Goal: Transaction & Acquisition: Purchase product/service

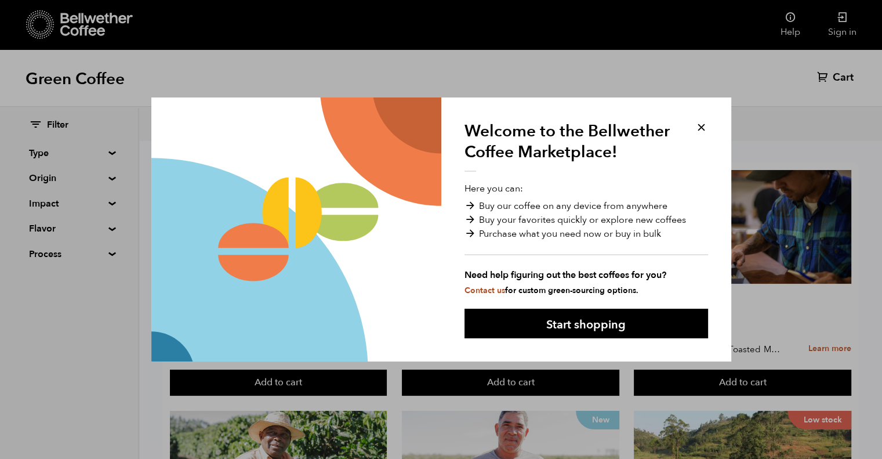
click at [701, 126] on button at bounding box center [701, 127] width 13 height 13
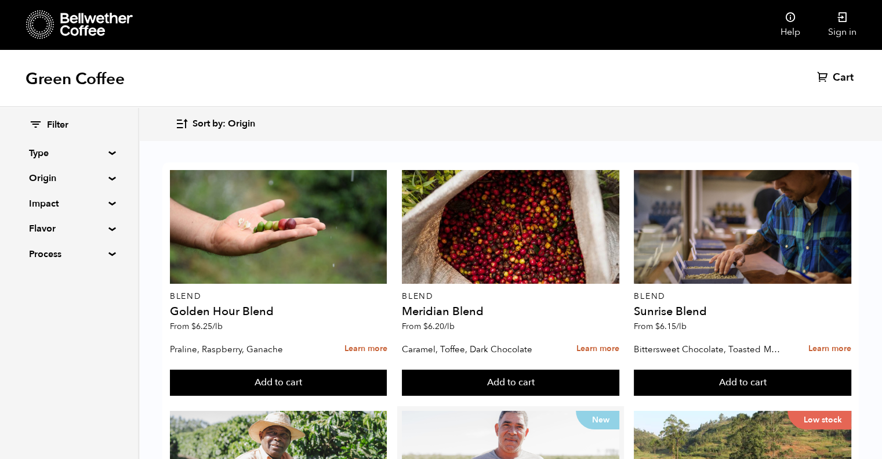
scroll to position [232, 0]
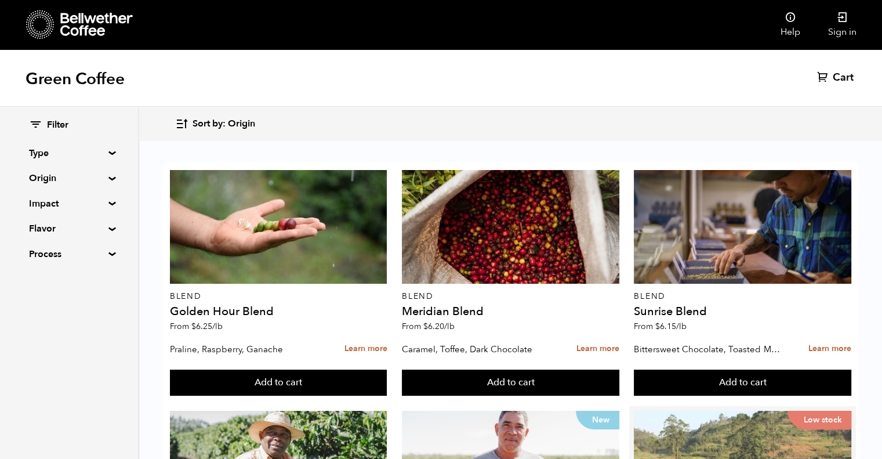
click at [737, 411] on div "Low stock" at bounding box center [743, 468] width 218 height 114
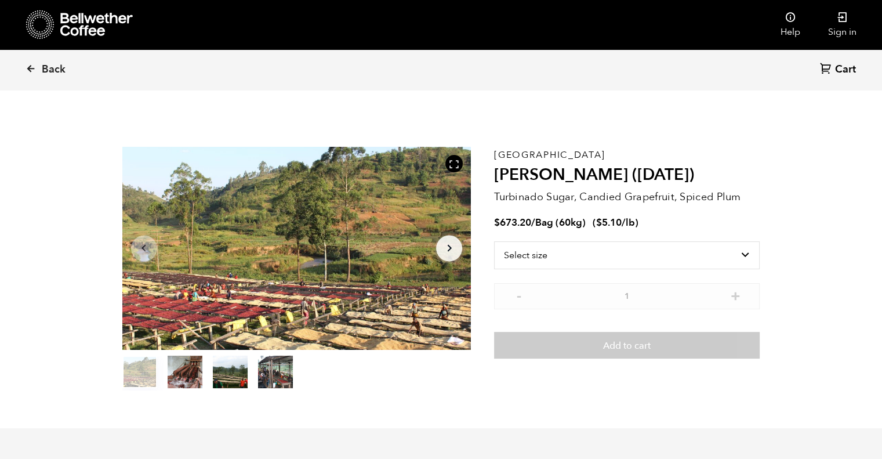
scroll to position [504, 618]
click at [741, 255] on select "Select size Bag (60kg) (132 lbs)" at bounding box center [627, 255] width 266 height 28
select select "bag-3"
click at [494, 241] on select "Select size Bag (60kg) (132 lbs)" at bounding box center [627, 255] width 266 height 28
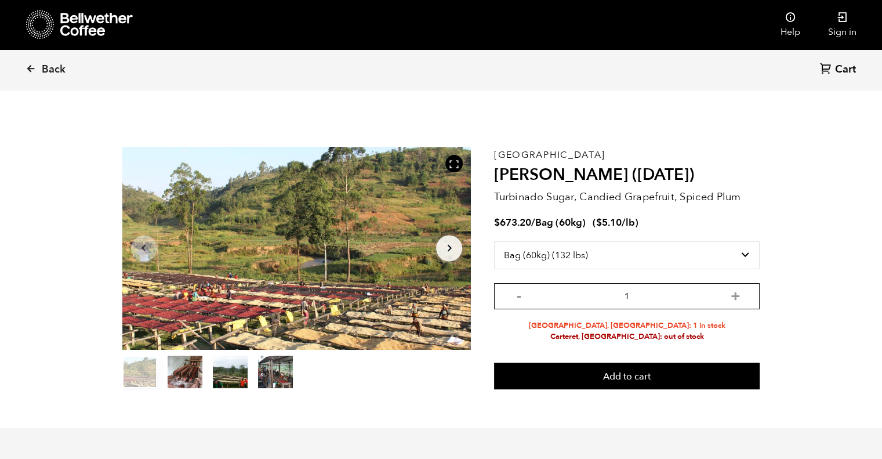
click at [646, 295] on input "1" at bounding box center [627, 296] width 266 height 26
type input "1"
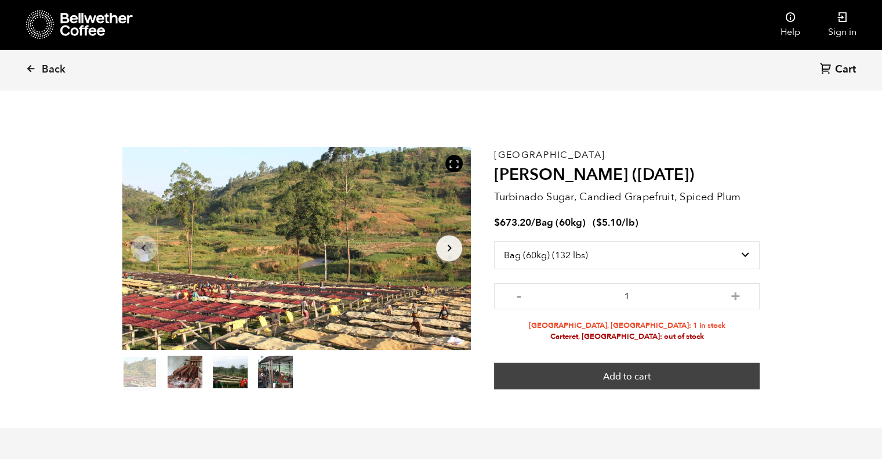
click at [623, 379] on button "Add to cart" at bounding box center [627, 376] width 266 height 27
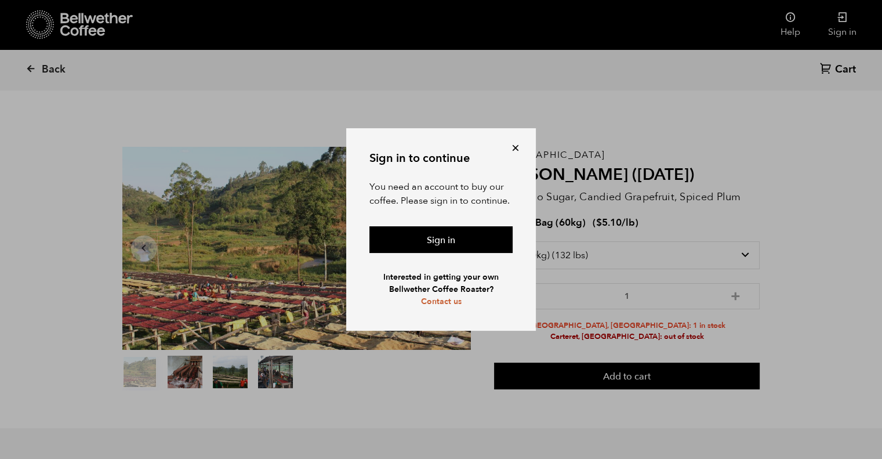
click at [513, 147] on button at bounding box center [516, 148] width 12 height 12
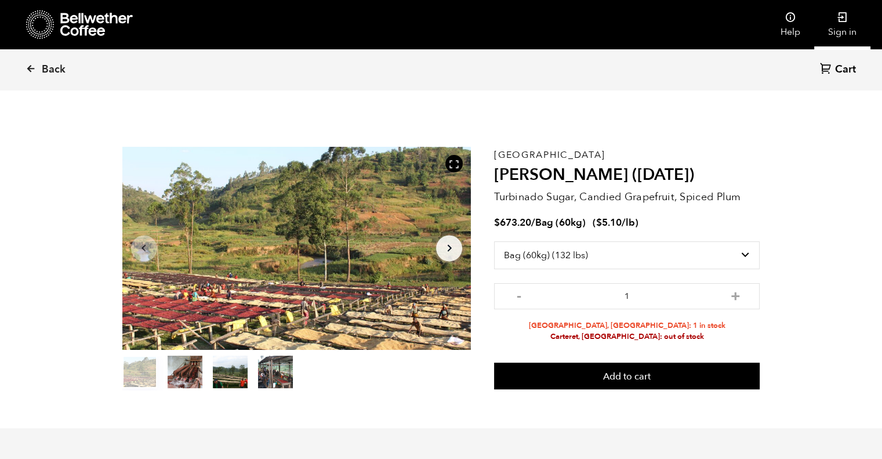
click at [843, 21] on icon at bounding box center [843, 18] width 12 height 12
click at [845, 24] on link "Sign in" at bounding box center [842, 24] width 56 height 49
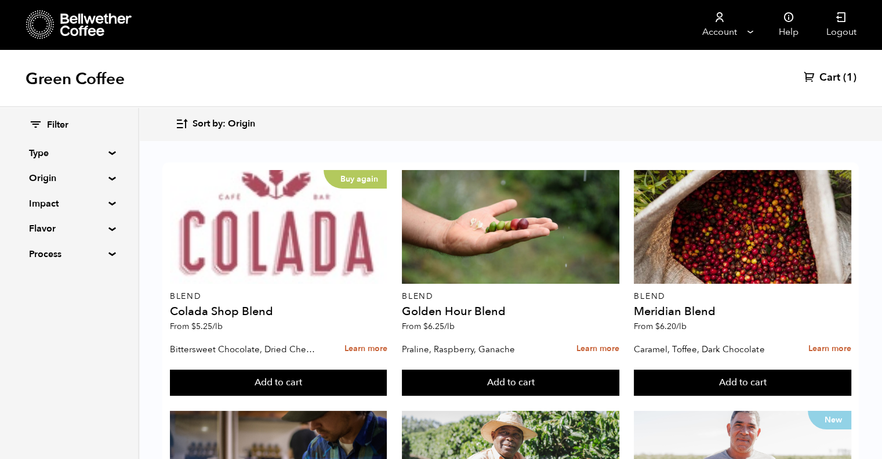
click at [827, 79] on span "Cart" at bounding box center [830, 78] width 21 height 14
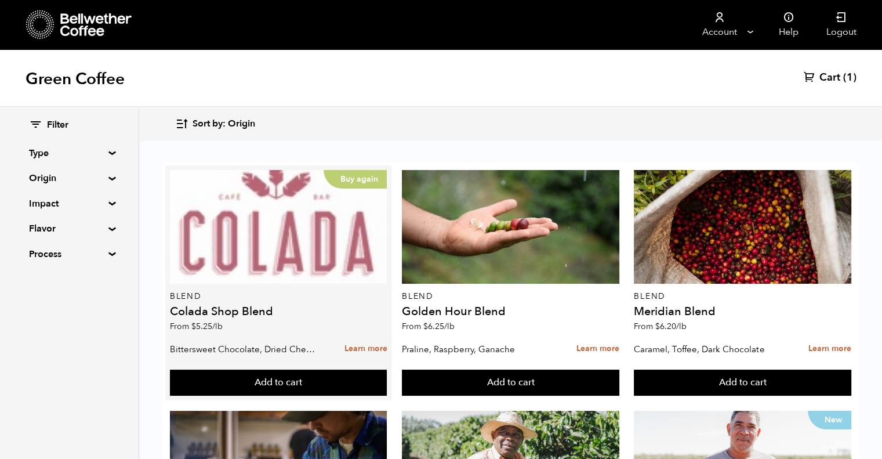
click at [302, 248] on div "Buy again" at bounding box center [279, 227] width 218 height 114
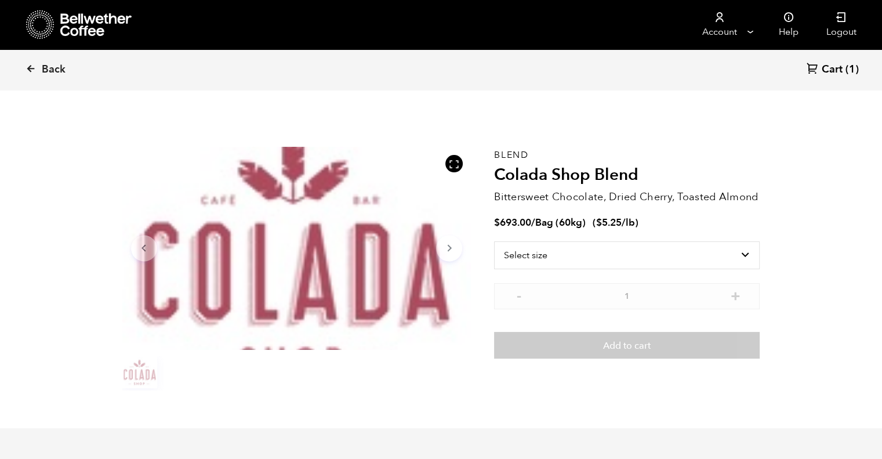
scroll to position [504, 618]
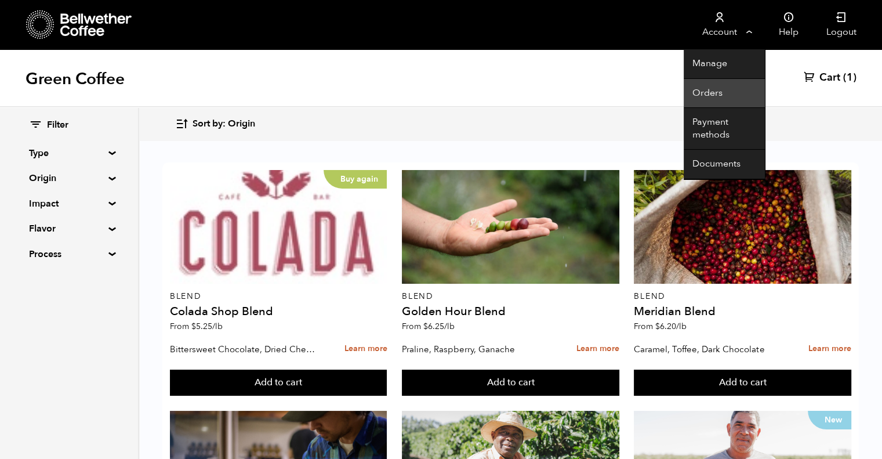
click at [712, 90] on link "Orders" at bounding box center [724, 94] width 81 height 30
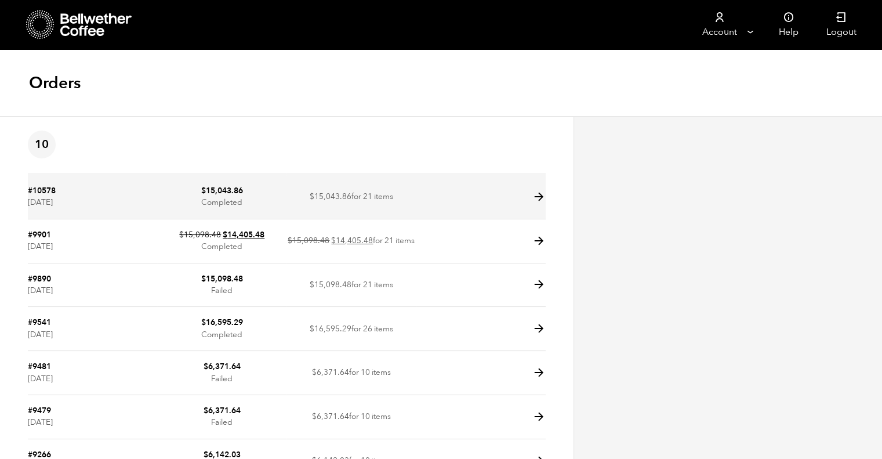
click at [154, 201] on td "#10578 [DATE]" at bounding box center [92, 197] width 129 height 44
click at [537, 192] on icon at bounding box center [538, 196] width 13 height 13
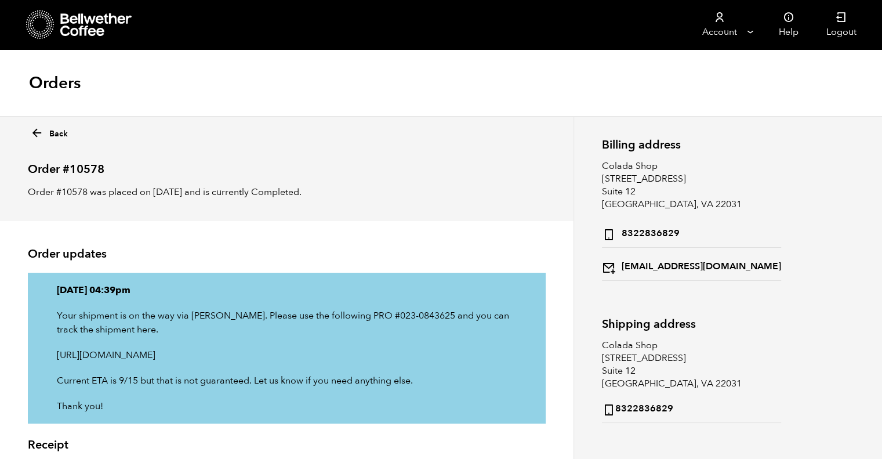
scroll to position [274, 0]
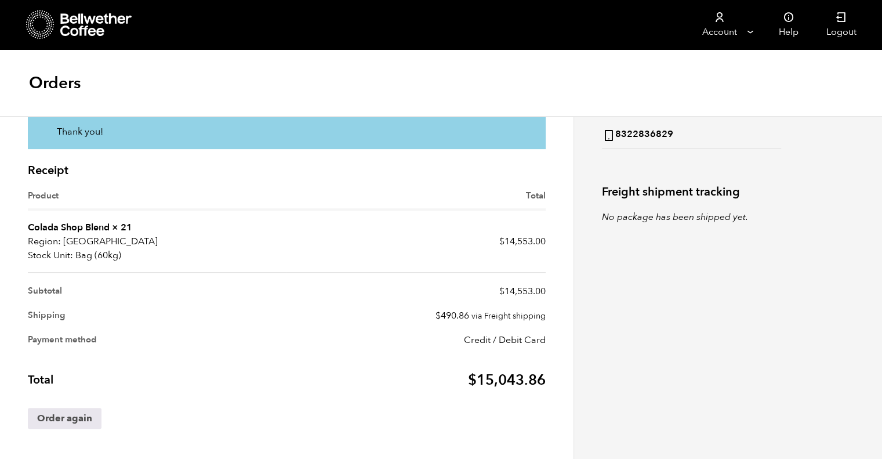
click at [110, 224] on td "Colada Shop Blend × 21 Region: USA Stock Unit: Bag (60kg)" at bounding box center [157, 242] width 259 height 62
click at [48, 229] on link "Colada Shop Blend" at bounding box center [69, 227] width 82 height 13
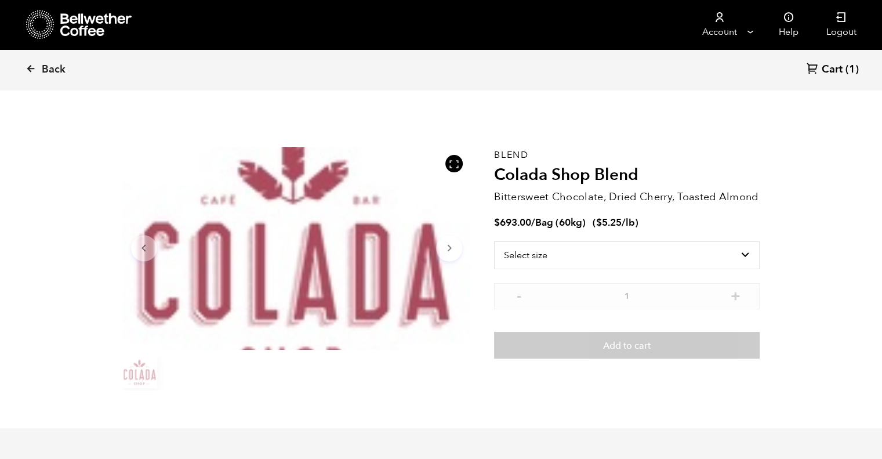
scroll to position [504, 618]
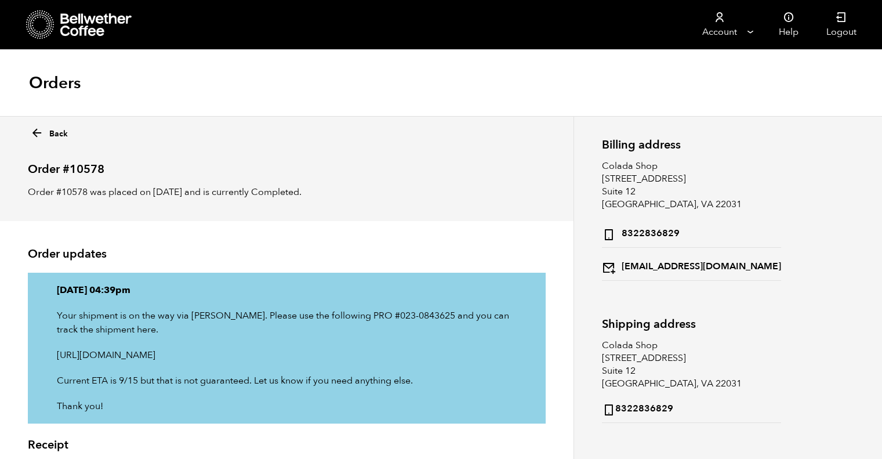
scroll to position [274, 0]
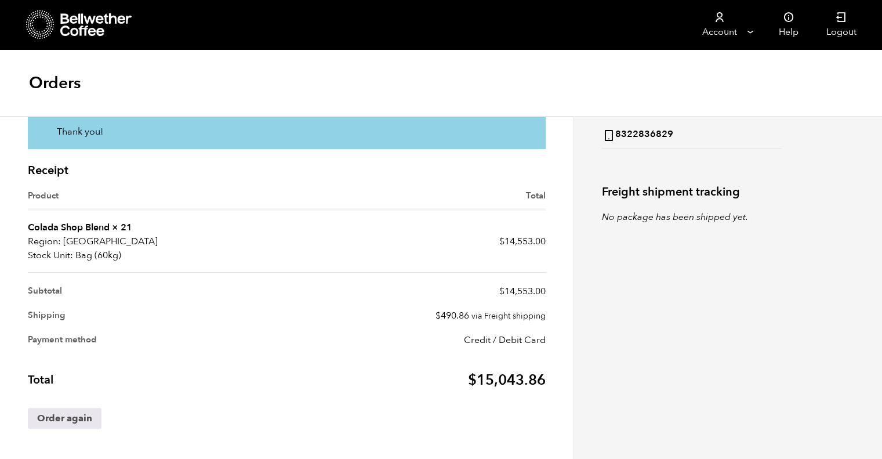
click at [68, 227] on link "Colada Shop Blend" at bounding box center [69, 227] width 82 height 13
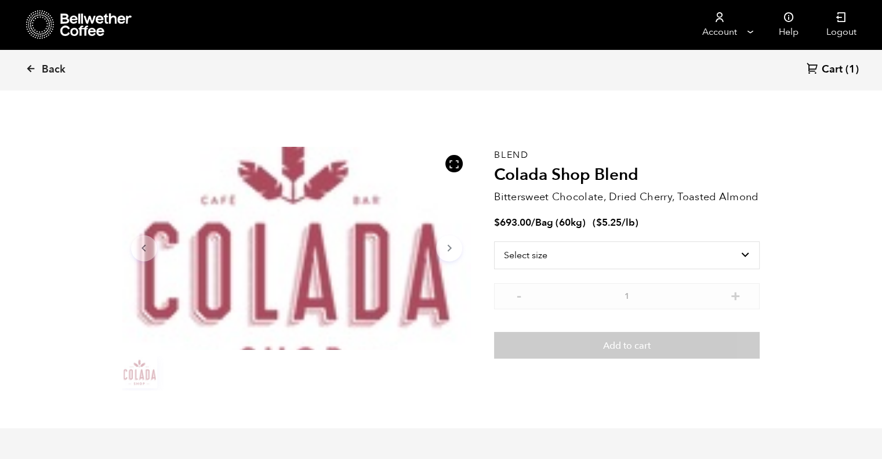
scroll to position [504, 618]
click at [747, 251] on select "Select size Bag (60kg) (132 lbs)" at bounding box center [627, 255] width 266 height 28
select select "bag-3"
click at [494, 241] on select "Select size Bag (60kg) (132 lbs)" at bounding box center [627, 255] width 266 height 28
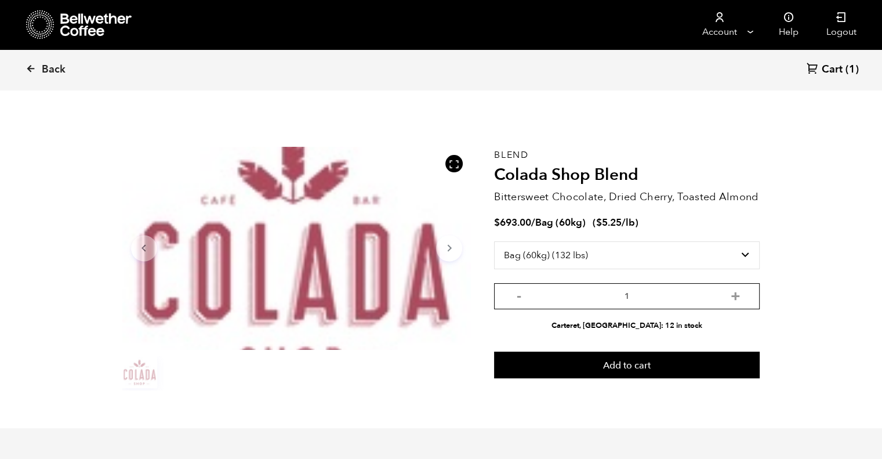
click at [654, 295] on input "1" at bounding box center [627, 296] width 266 height 26
type input "1"
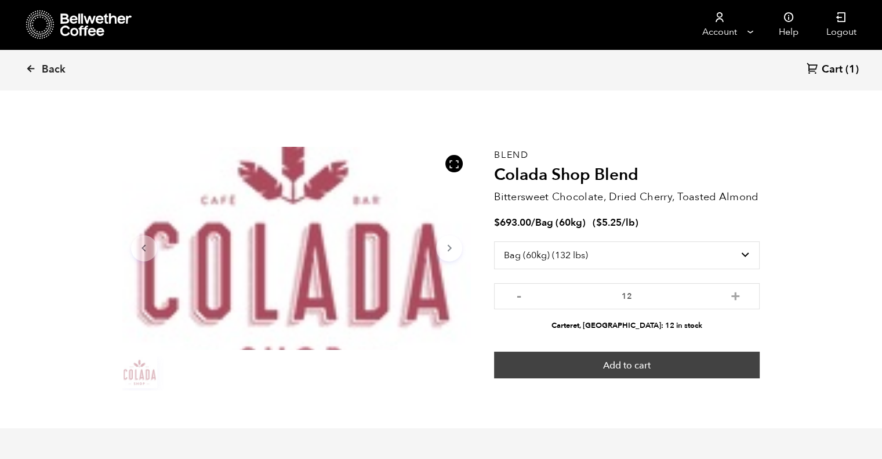
click at [633, 370] on button "Add to cart" at bounding box center [627, 365] width 266 height 27
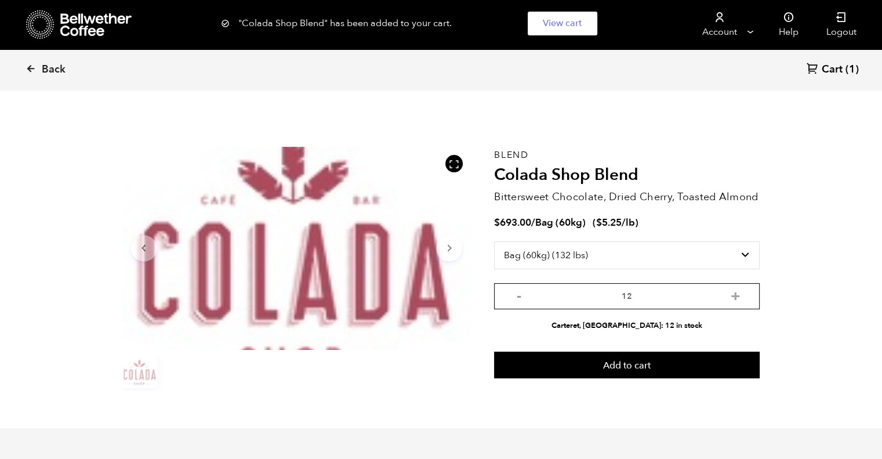
click at [644, 295] on input "12" at bounding box center [627, 296] width 266 height 26
type input "1"
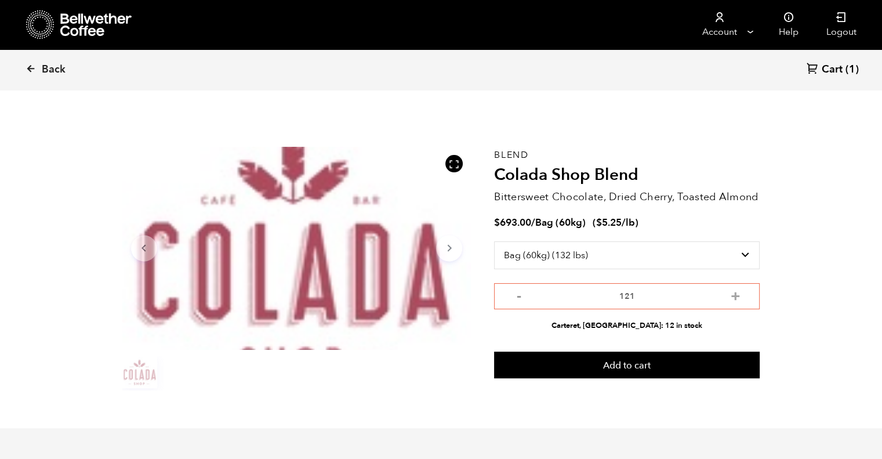
type input "12"
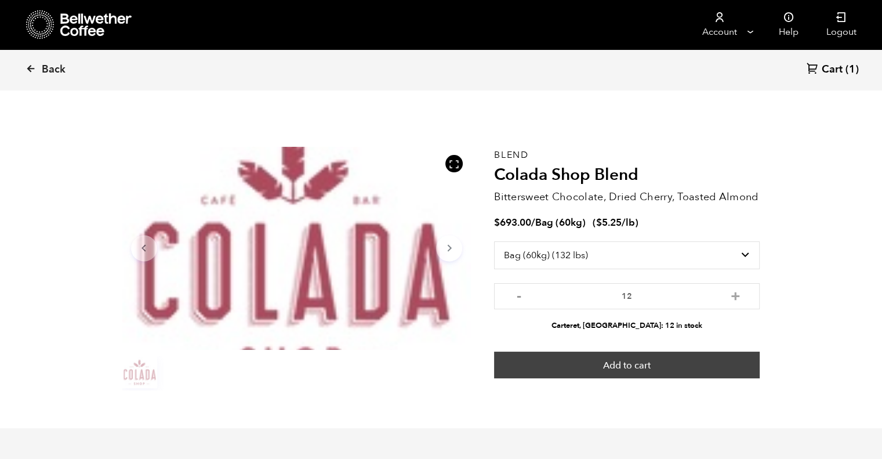
click at [636, 370] on button "Add to cart" at bounding box center [627, 365] width 266 height 27
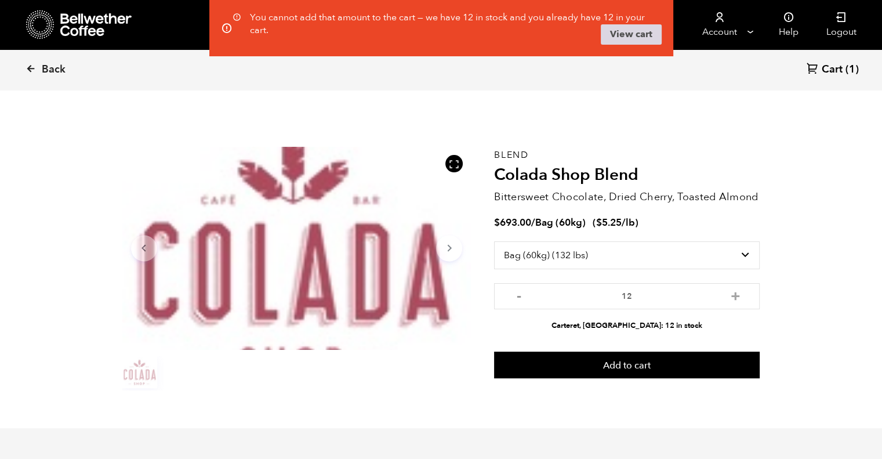
click at [641, 37] on link "View cart" at bounding box center [631, 34] width 61 height 21
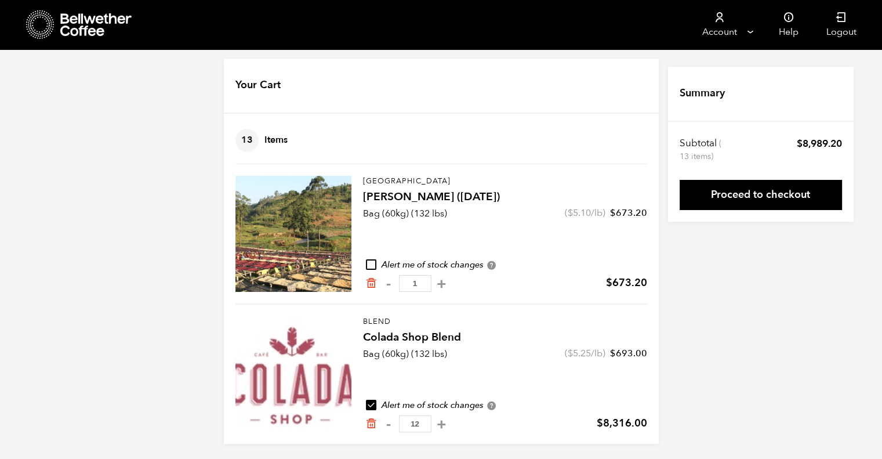
scroll to position [10, 0]
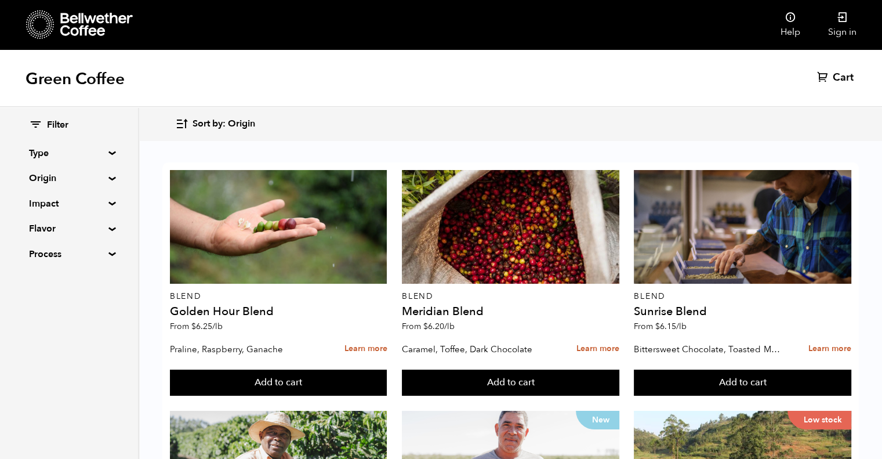
click at [845, 75] on span "Cart" at bounding box center [843, 78] width 21 height 14
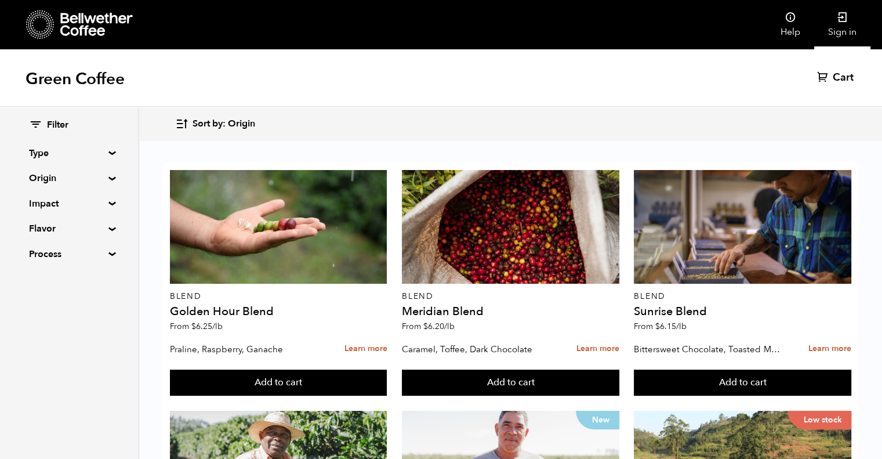
click at [847, 28] on link "Sign in" at bounding box center [842, 24] width 56 height 49
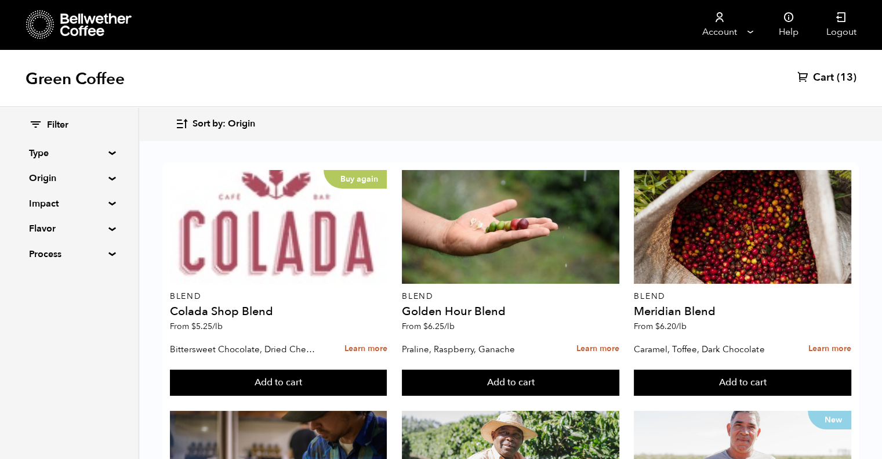
click at [837, 76] on span "(13)" at bounding box center [847, 78] width 20 height 14
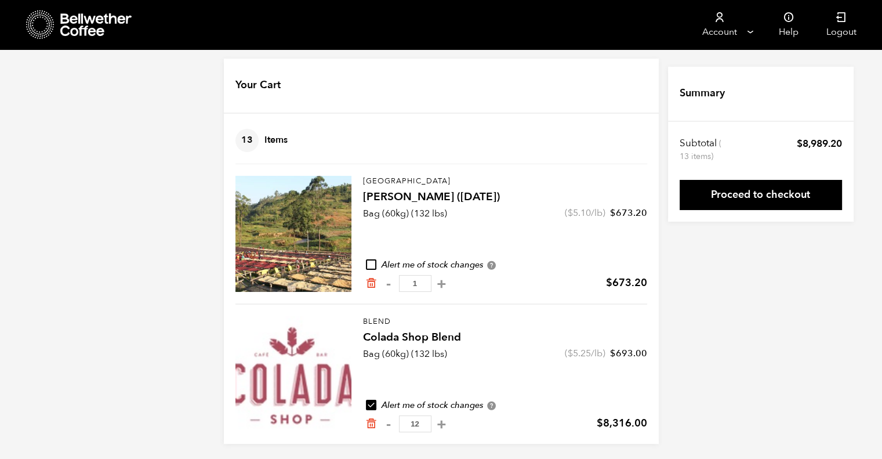
scroll to position [10, 0]
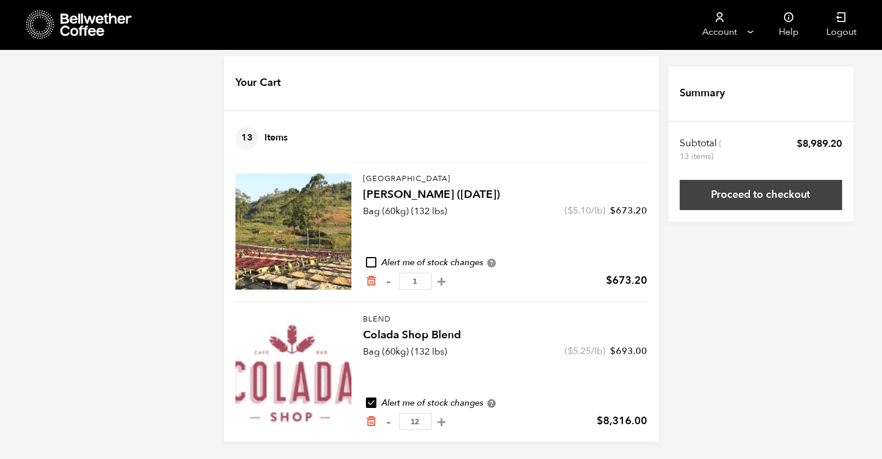
click at [759, 195] on link "Proceed to checkout" at bounding box center [761, 195] width 162 height 30
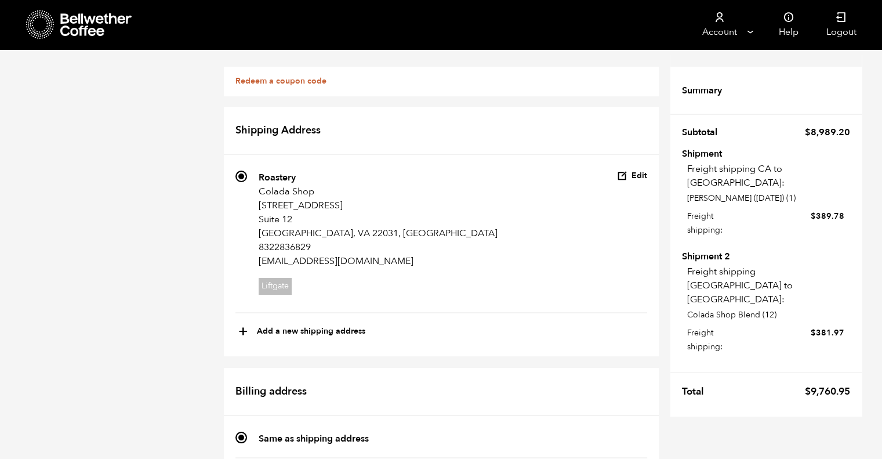
scroll to position [672, 0]
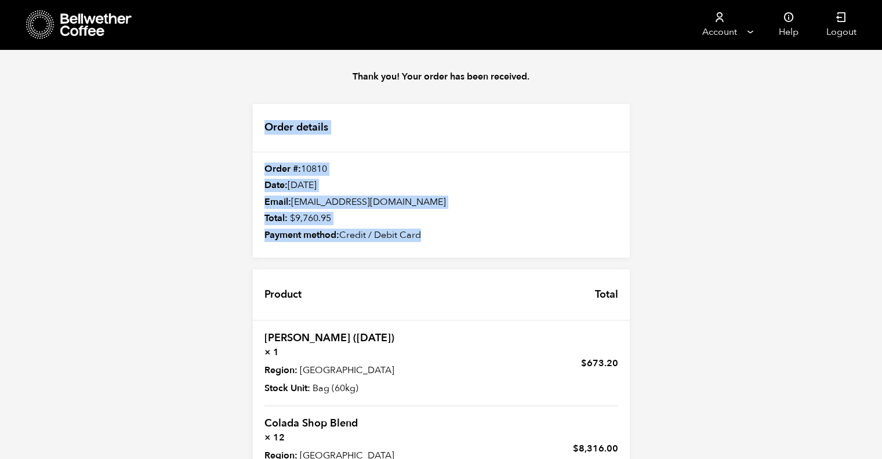
scroll to position [176, 0]
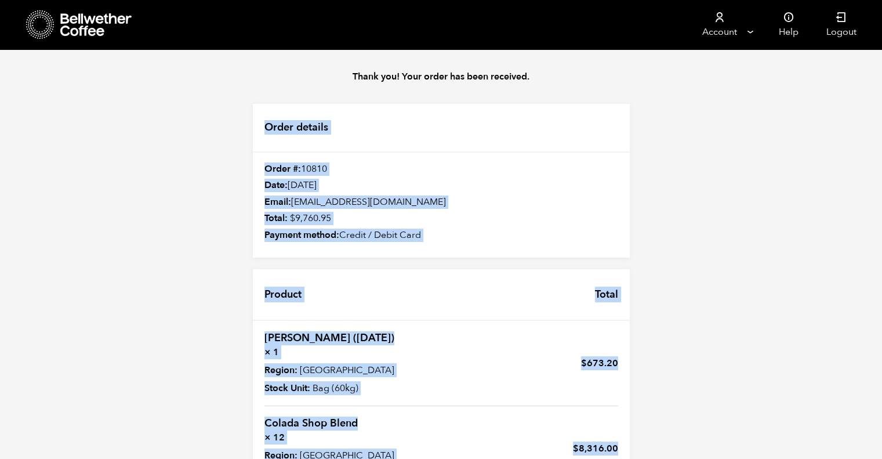
drag, startPoint x: 262, startPoint y: 119, endPoint x: 617, endPoint y: 405, distance: 455.9
click at [617, 405] on div "Order details Order #: 10810 Date: October 6, 2025 Email: diego@coladashop.com …" at bounding box center [441, 369] width 400 height 531
click at [491, 331] on td "$ 673.20" at bounding box center [529, 368] width 177 height 75
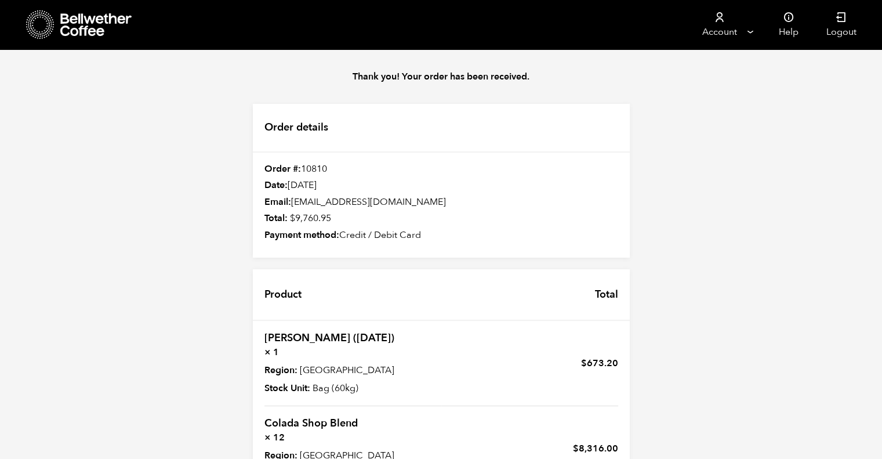
click at [780, 231] on div "Thank you! Your order has been received. Order details Order #: 10810 Date: Oct…" at bounding box center [441, 341] width 882 height 585
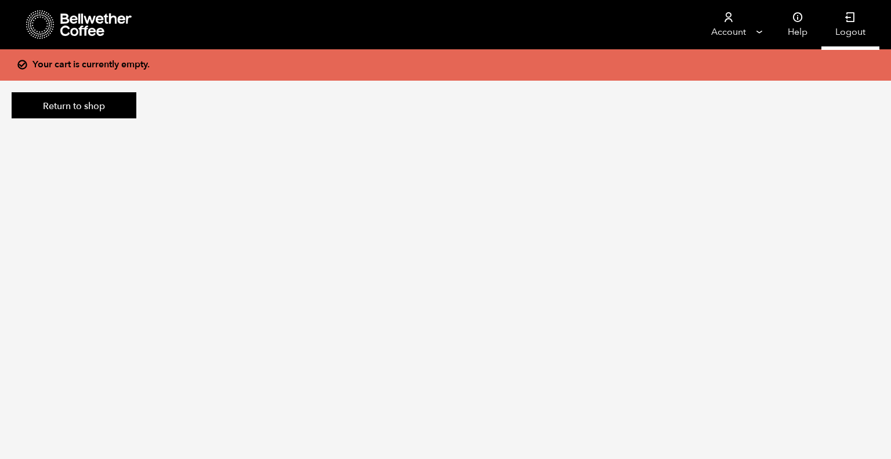
click at [854, 27] on link "Logout" at bounding box center [850, 24] width 58 height 49
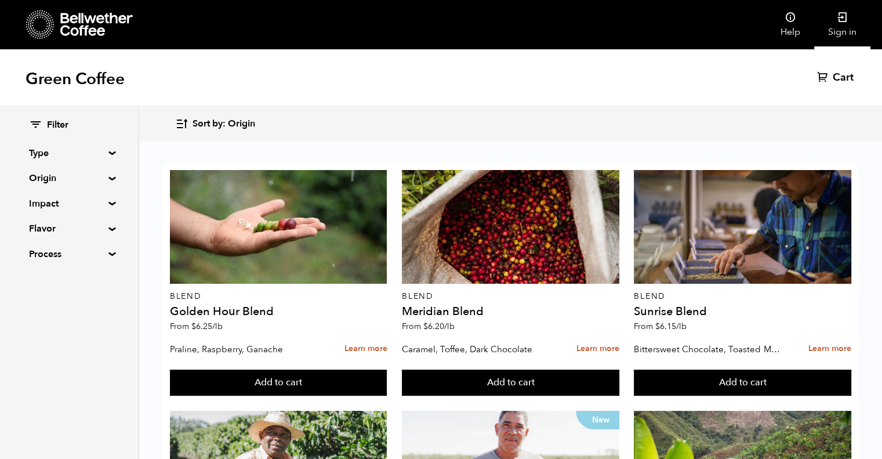
scroll to position [58, 0]
click at [849, 27] on link "Sign in" at bounding box center [842, 24] width 56 height 49
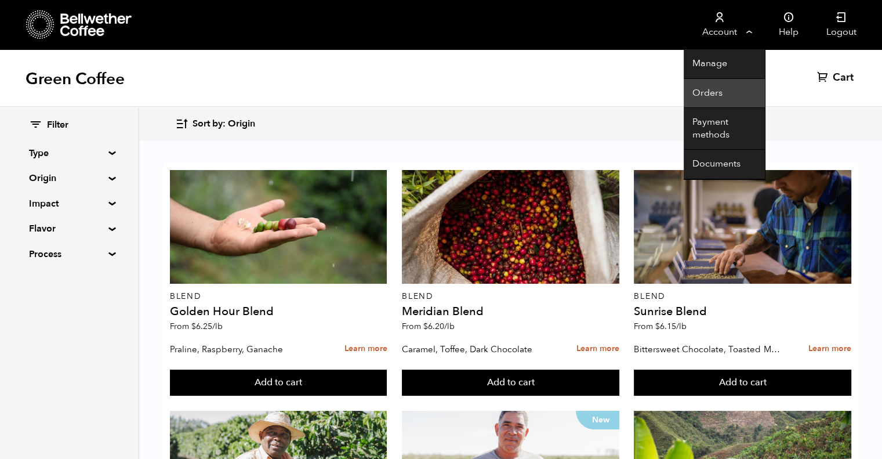
click at [716, 92] on link "Orders" at bounding box center [724, 94] width 81 height 30
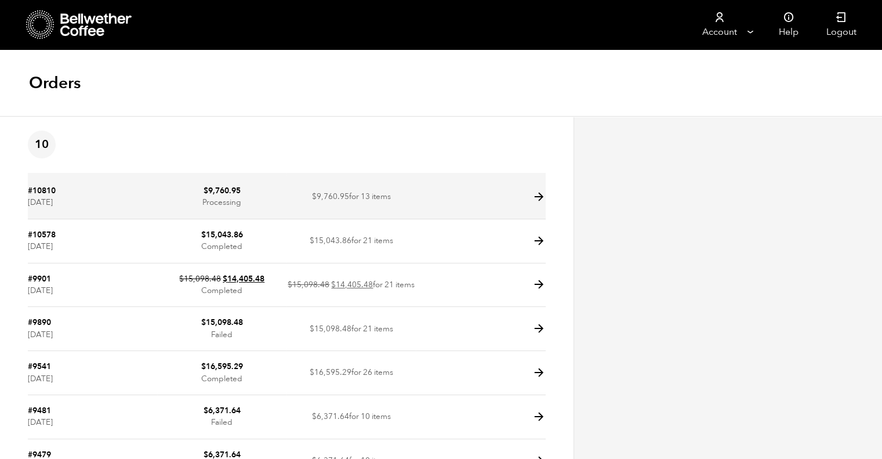
click at [544, 195] on icon at bounding box center [538, 196] width 13 height 13
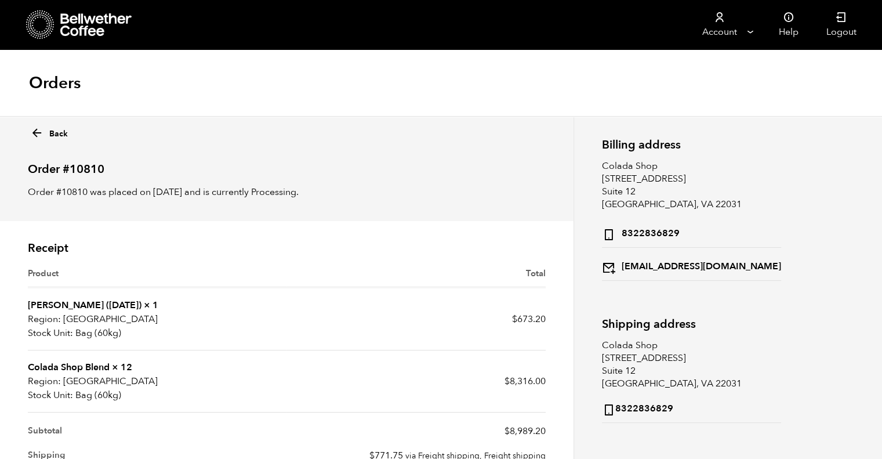
click at [43, 131] on icon at bounding box center [36, 132] width 13 height 13
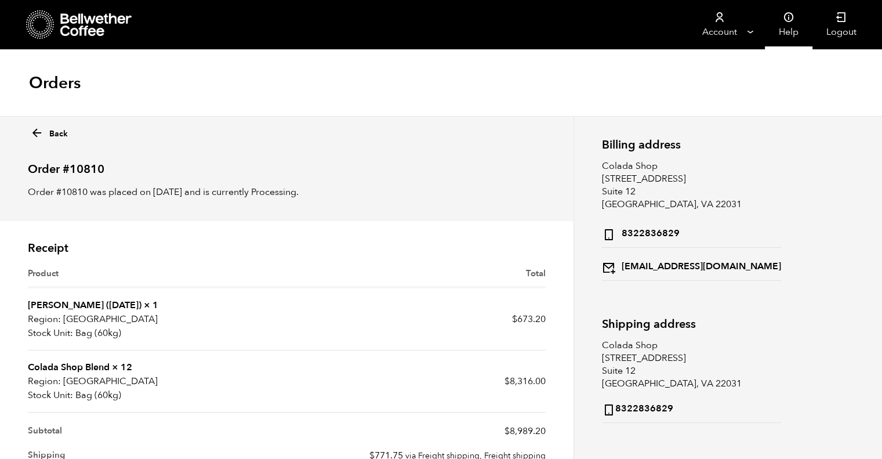
click at [783, 27] on link "Help" at bounding box center [789, 24] width 48 height 49
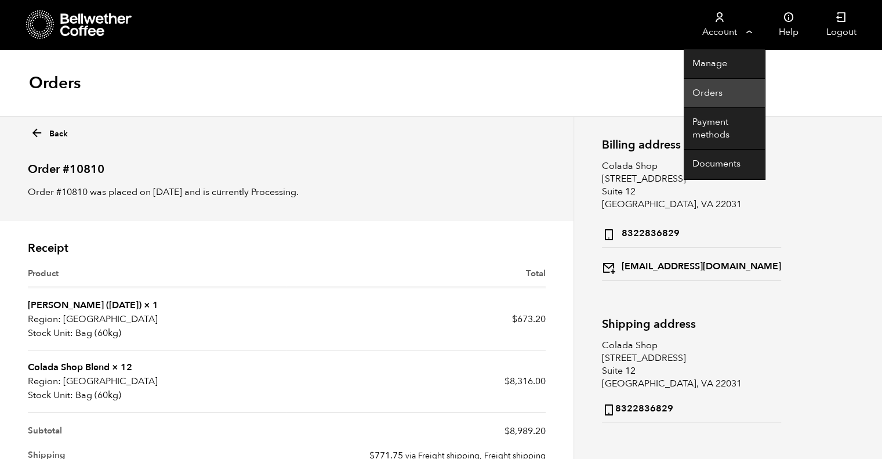
click at [700, 91] on link "Orders" at bounding box center [724, 94] width 81 height 30
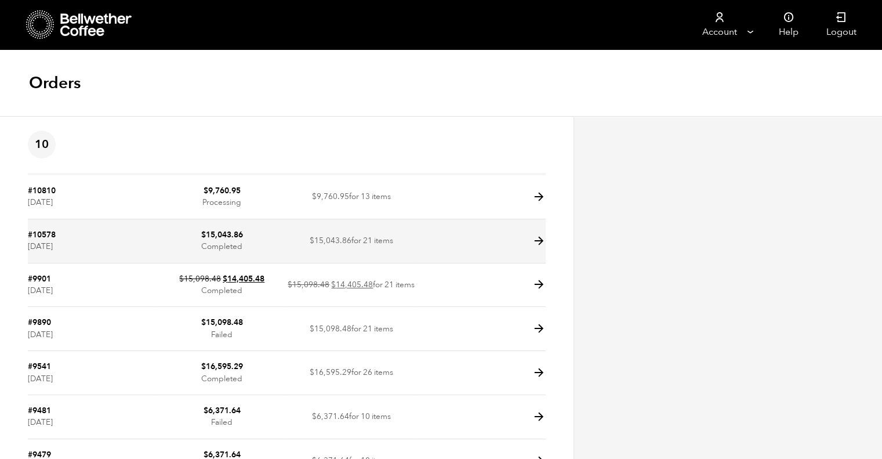
click at [304, 242] on td "$ 15,043.86 for 21 items" at bounding box center [351, 241] width 129 height 44
click at [544, 238] on icon at bounding box center [538, 240] width 13 height 13
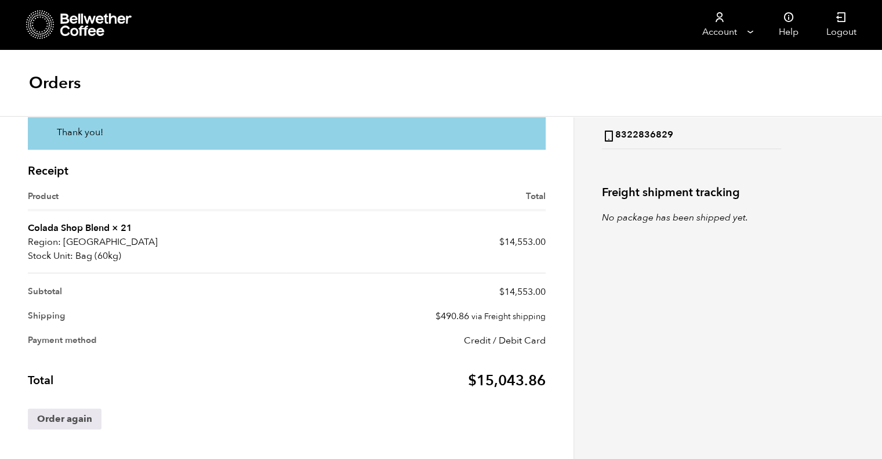
scroll to position [274, 0]
